Goal: Information Seeking & Learning: Learn about a topic

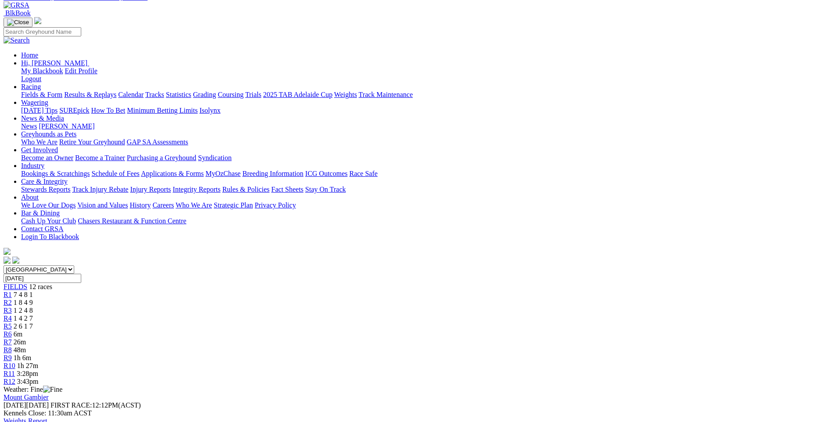
scroll to position [44, 0]
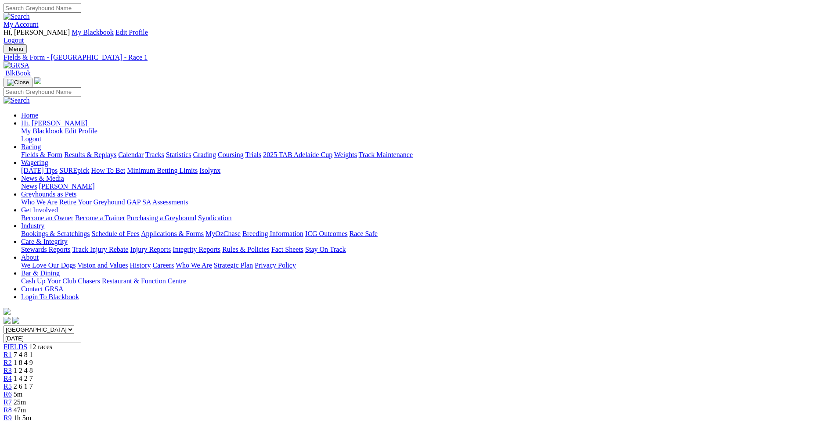
scroll to position [21, 0]
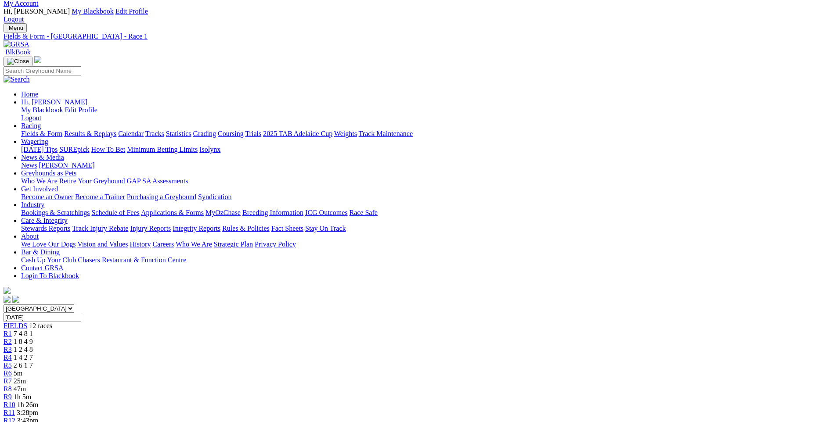
click at [12, 338] on span "R2" at bounding box center [8, 341] width 8 height 7
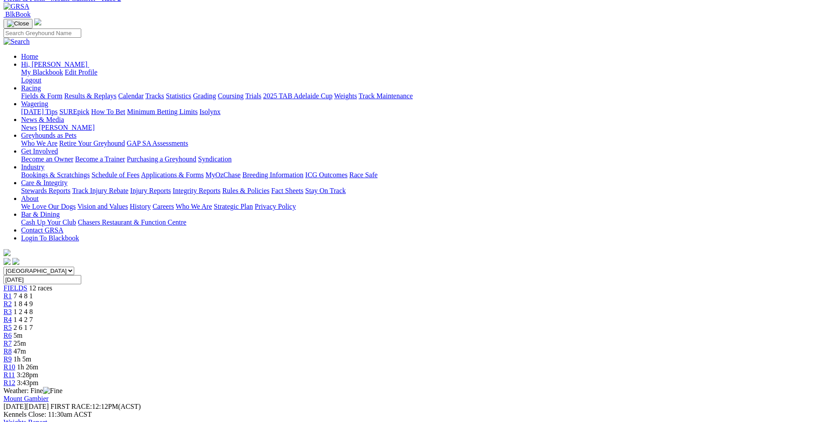
scroll to position [44, 0]
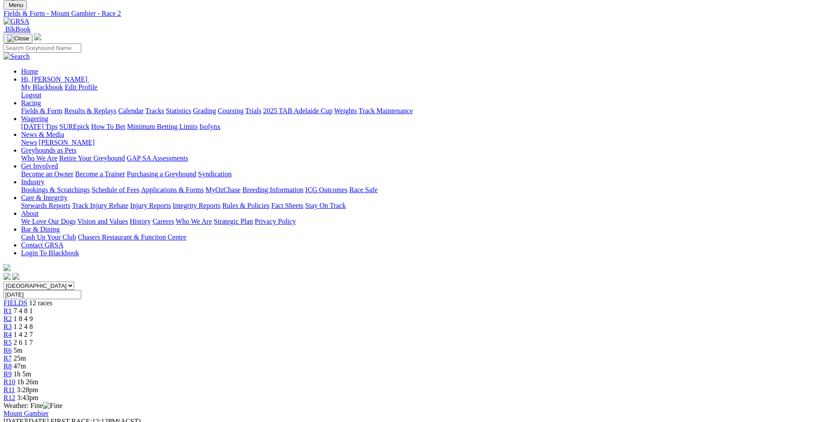
click at [12, 323] on span "R3" at bounding box center [8, 326] width 8 height 7
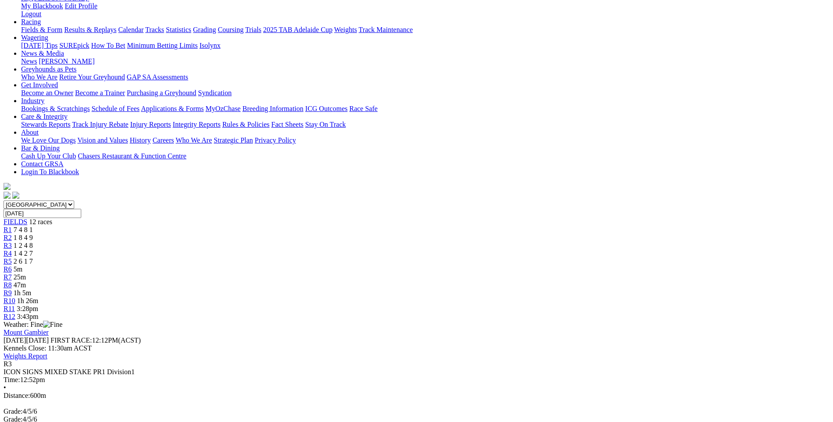
scroll to position [132, 0]
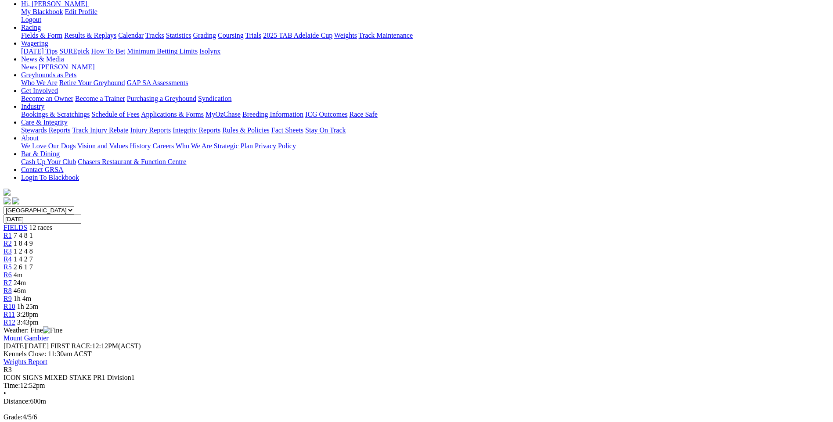
scroll to position [132, 0]
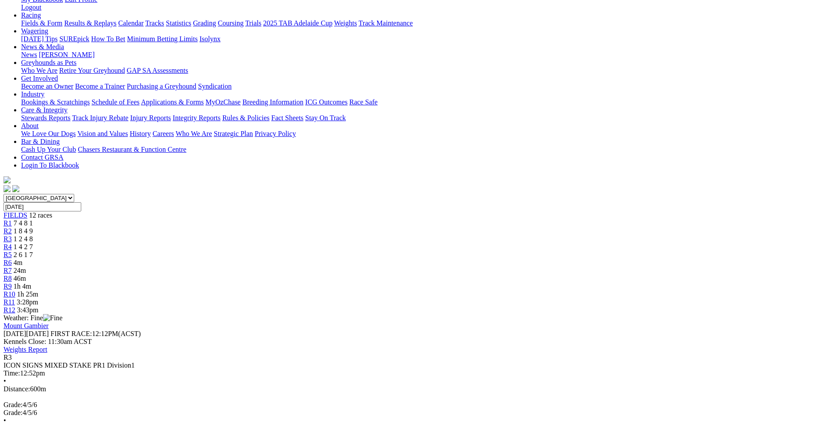
click at [337, 243] on div "R4 1 4 2 7" at bounding box center [416, 247] width 825 height 8
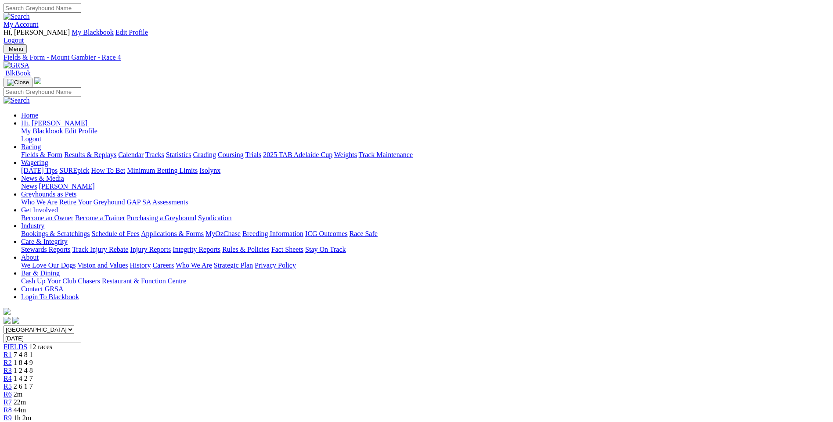
scroll to position [88, 0]
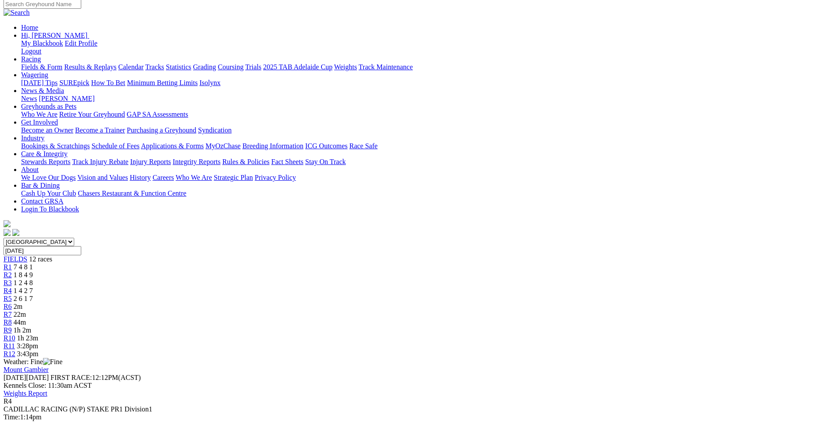
click at [12, 295] on span "R5" at bounding box center [8, 298] width 8 height 7
